Goal: Find specific page/section: Find specific page/section

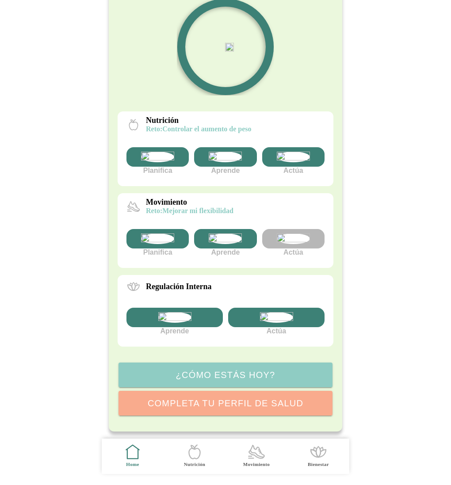
scroll to position [160, 0]
click at [300, 233] on img at bounding box center [293, 238] width 33 height 11
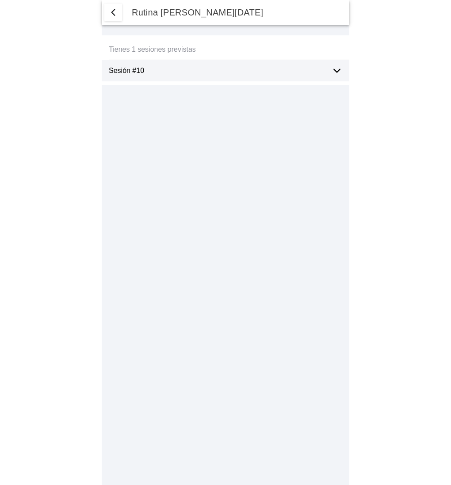
click at [338, 70] on icon at bounding box center [337, 70] width 6 height 3
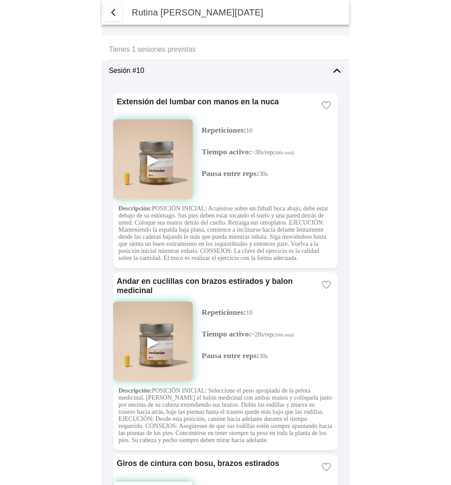
click at [111, 13] on span "button" at bounding box center [113, 12] width 11 height 11
